Goal: Understand process/instructions

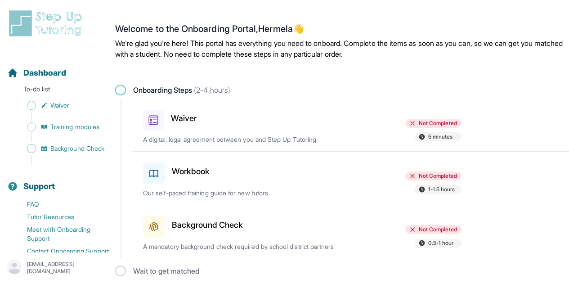
drag, startPoint x: 0, startPoint y: 0, endPoint x: 331, endPoint y: 178, distance: 375.3
click at [331, 178] on div at bounding box center [302, 171] width 103 height 25
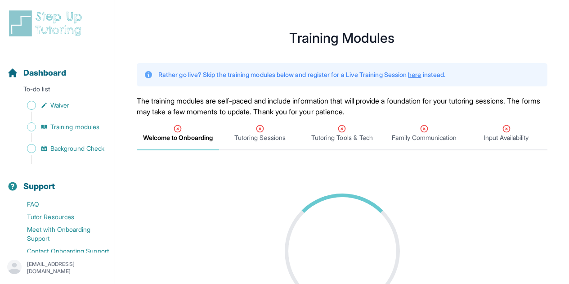
click at [331, 178] on div at bounding box center [342, 251] width 411 height 158
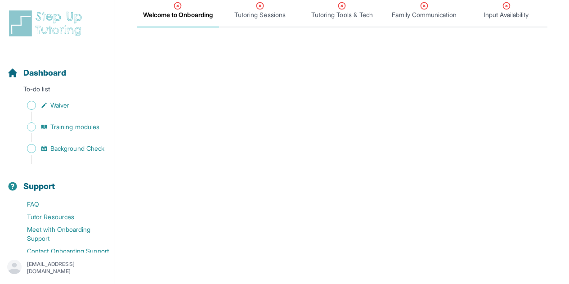
scroll to position [126, 0]
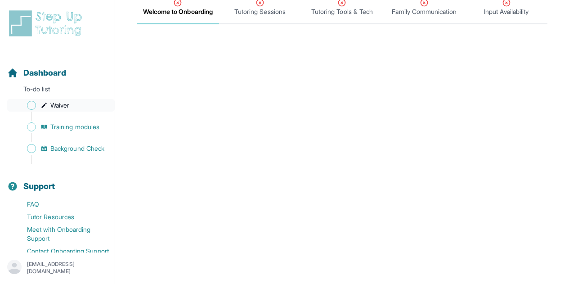
click at [75, 103] on link "Waiver" at bounding box center [60, 105] width 107 height 13
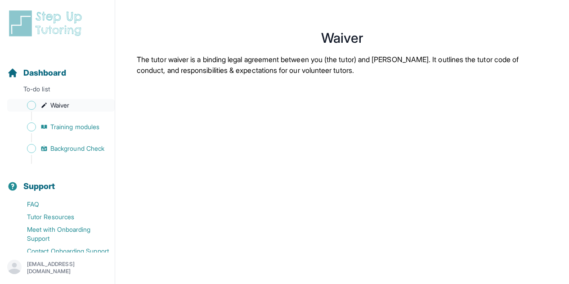
click at [60, 104] on span "Waiver" at bounding box center [59, 105] width 19 height 9
click at [68, 128] on span "Training modules" at bounding box center [74, 126] width 49 height 9
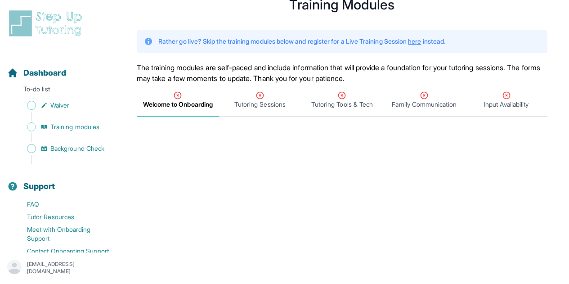
scroll to position [32, 0]
click at [246, 112] on span "Tutoring Sessions" at bounding box center [260, 101] width 82 height 33
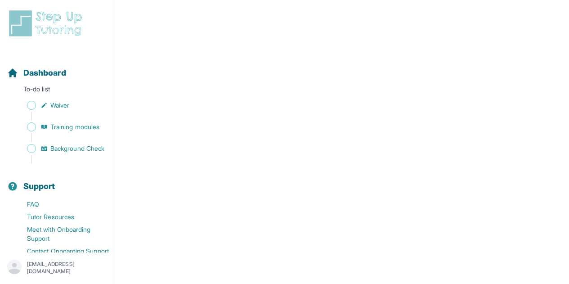
scroll to position [168, 0]
